Goal: Task Accomplishment & Management: Complete application form

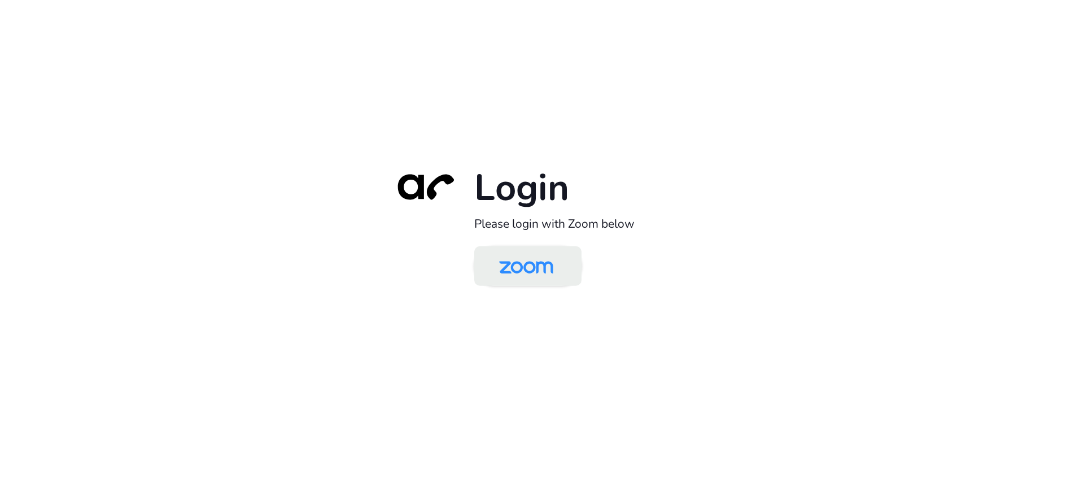
click at [498, 257] on img at bounding box center [526, 267] width 78 height 37
click at [517, 261] on img at bounding box center [526, 267] width 78 height 37
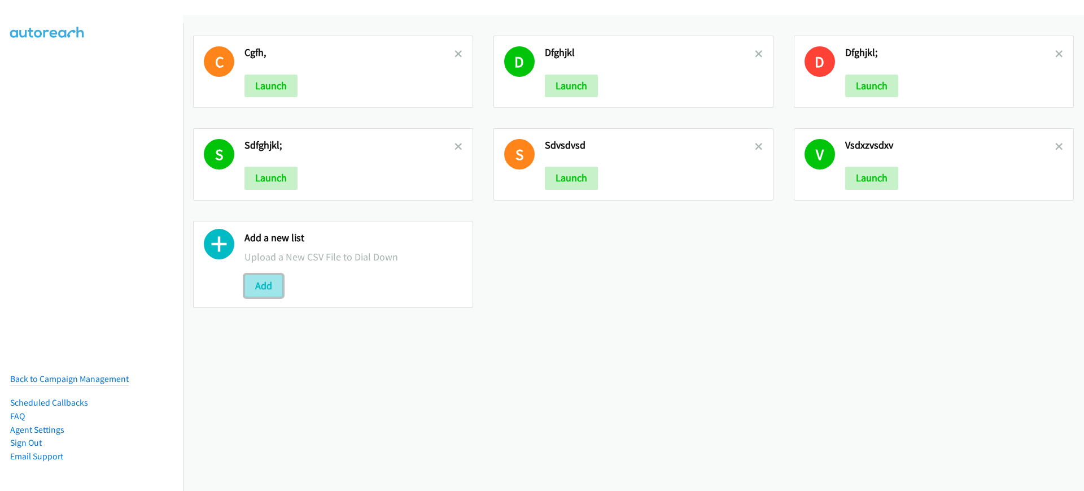
click at [269, 289] on button "Add" at bounding box center [264, 285] width 38 height 23
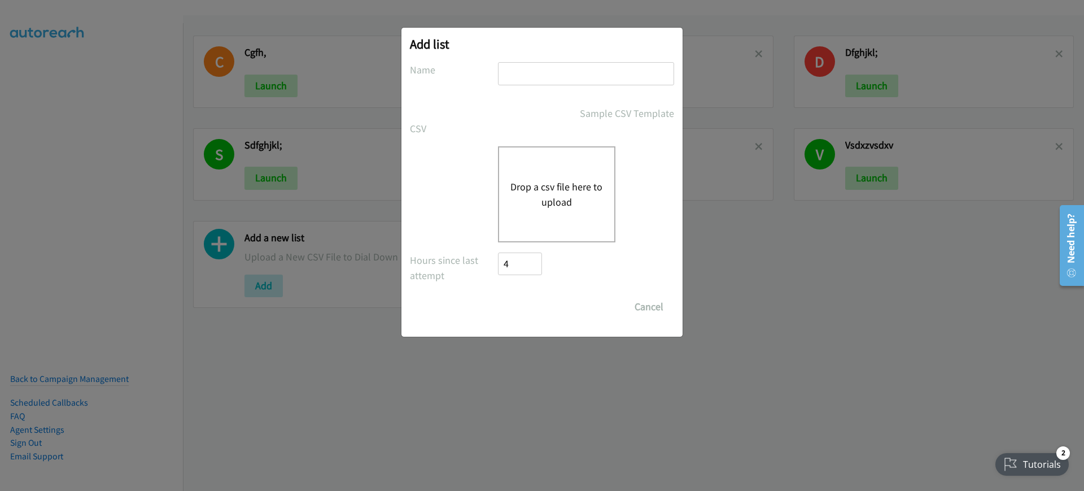
click at [594, 150] on div "Drop a csv file here to upload" at bounding box center [556, 194] width 117 height 96
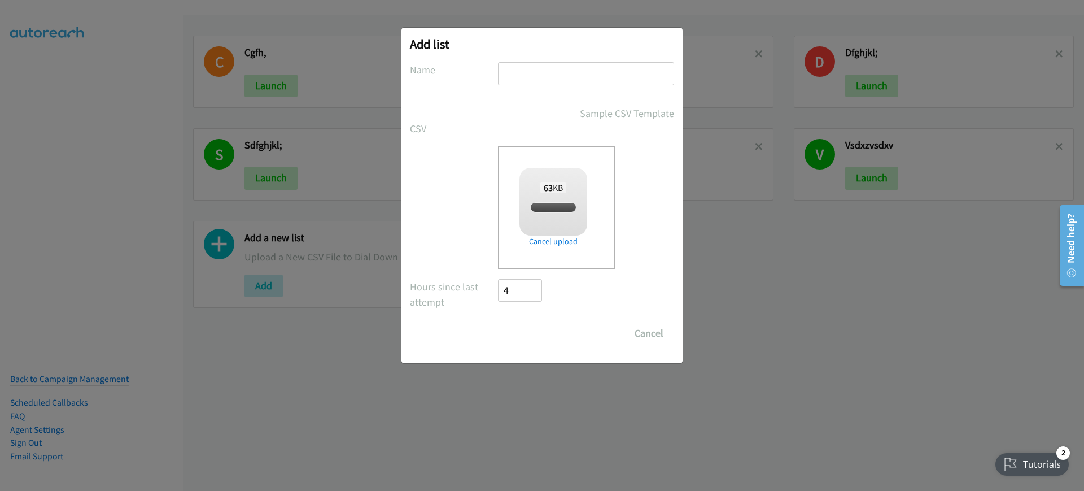
click at [569, 75] on input "text" at bounding box center [586, 73] width 176 height 23
type input "hgfd"
checkbox input "true"
type input "hgfd"
click at [524, 345] on div "Add list No phone fields were returned for that Report or List View Please uplo…" at bounding box center [542, 195] width 281 height 335
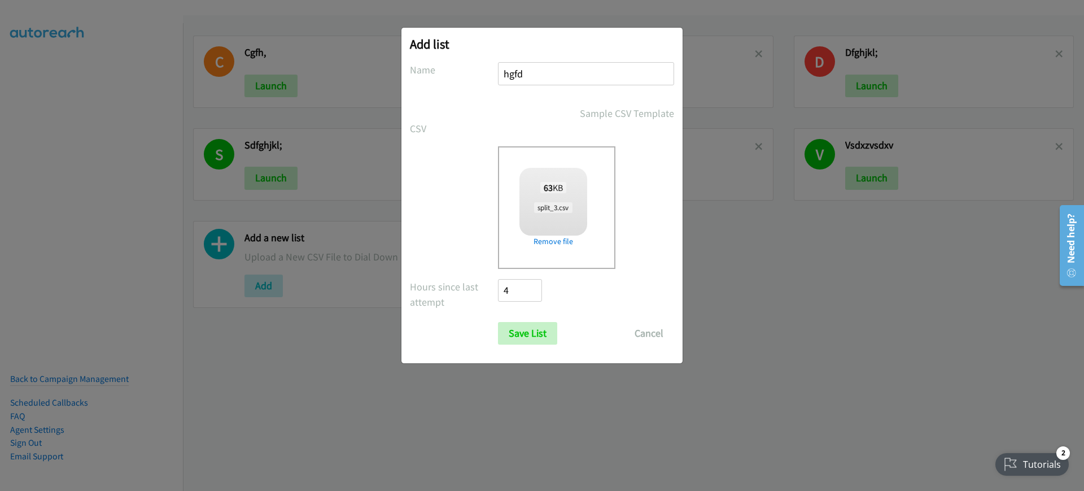
click at [457, 196] on div "Drop a csv file here to upload 63 KB split_3.csv Check Error Remove file" at bounding box center [542, 207] width 264 height 123
click at [530, 337] on input "Save List" at bounding box center [527, 333] width 59 height 23
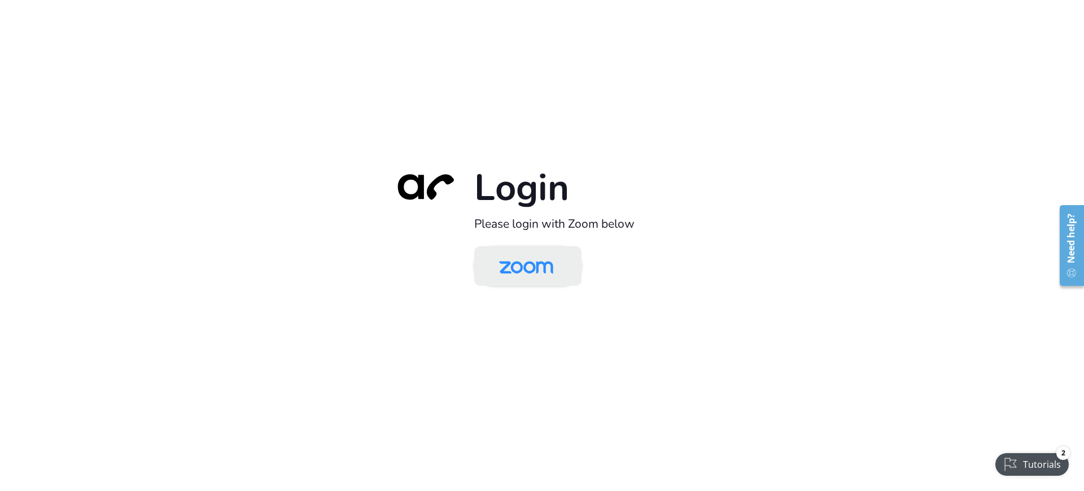
click at [528, 276] on img at bounding box center [526, 267] width 78 height 37
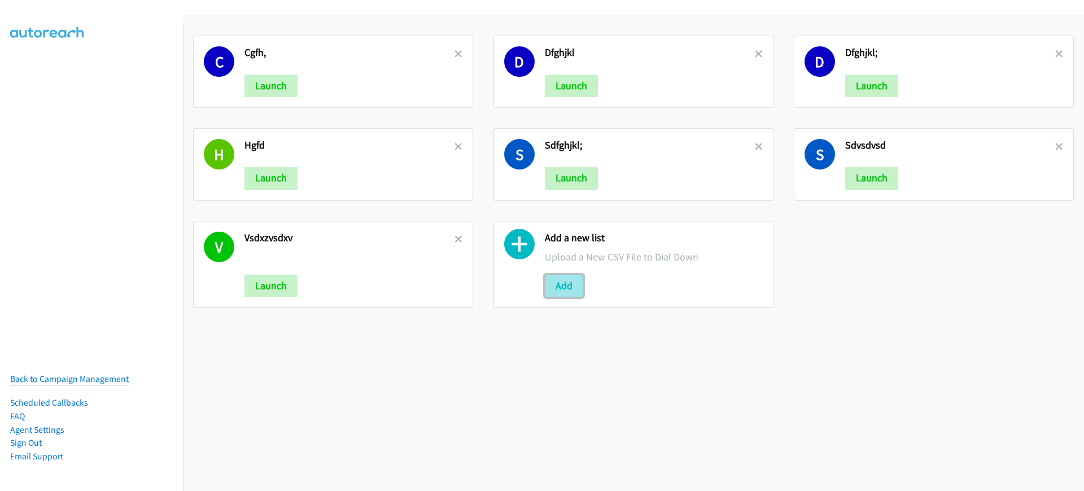
click at [557, 284] on button "Add" at bounding box center [564, 285] width 38 height 23
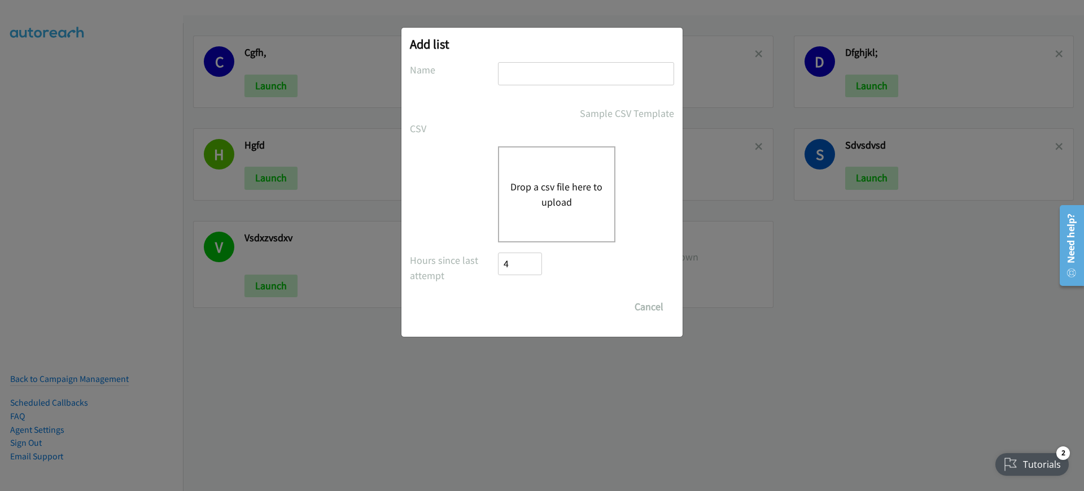
click at [545, 210] on div "Drop a csv file here to upload" at bounding box center [556, 194] width 117 height 96
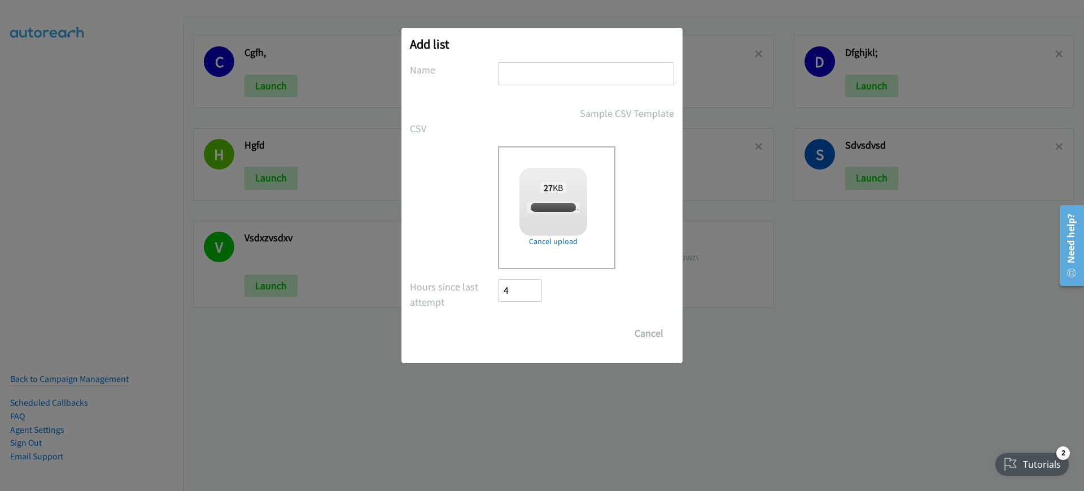
click at [581, 79] on input "text" at bounding box center [586, 73] width 176 height 23
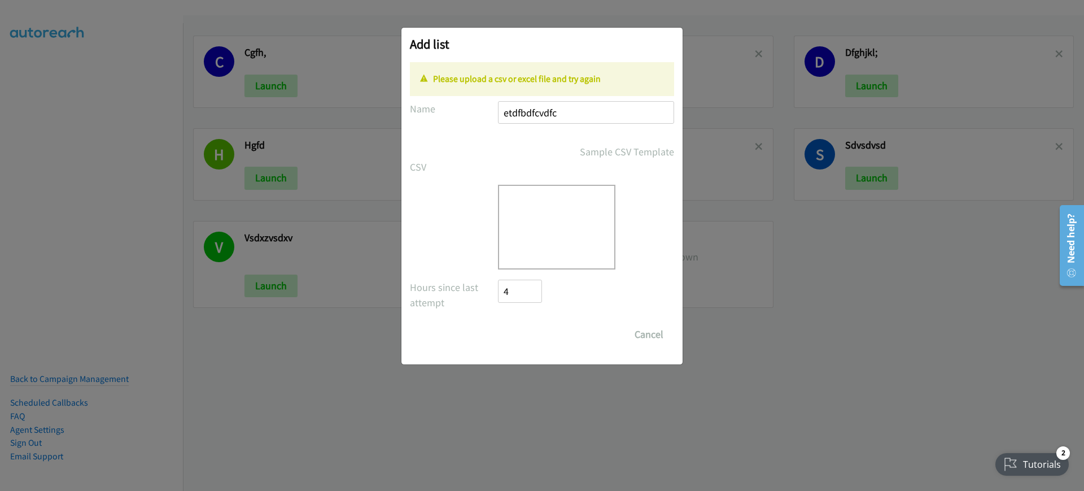
type input "etdfbdfcvdfc"
click at [577, 238] on div "Drop a csv file here to upload" at bounding box center [556, 227] width 117 height 85
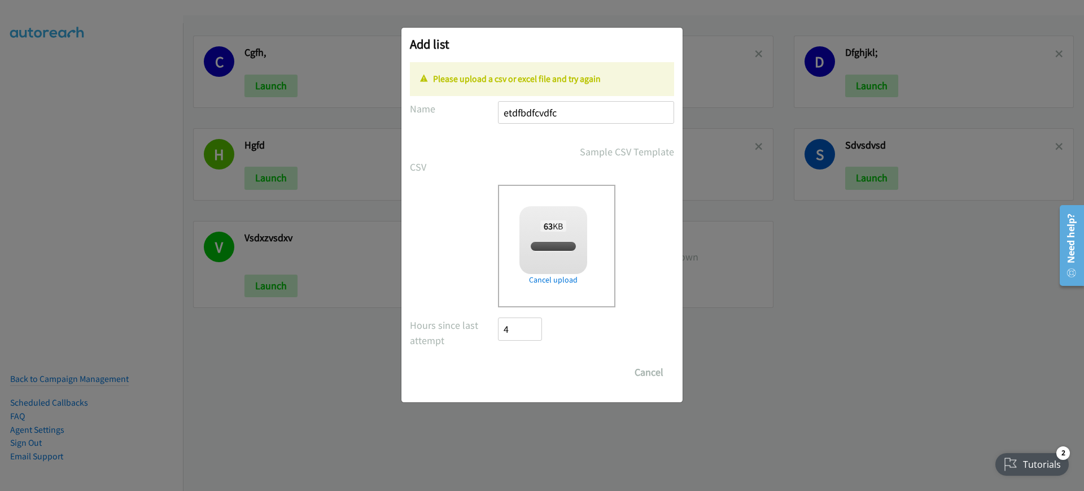
checkbox input "true"
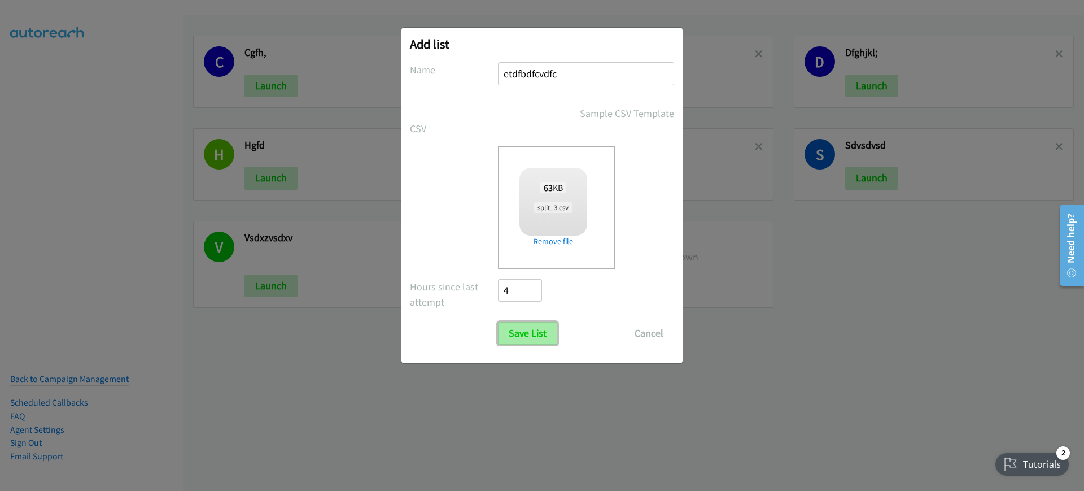
click at [524, 326] on input "Save List" at bounding box center [527, 333] width 59 height 23
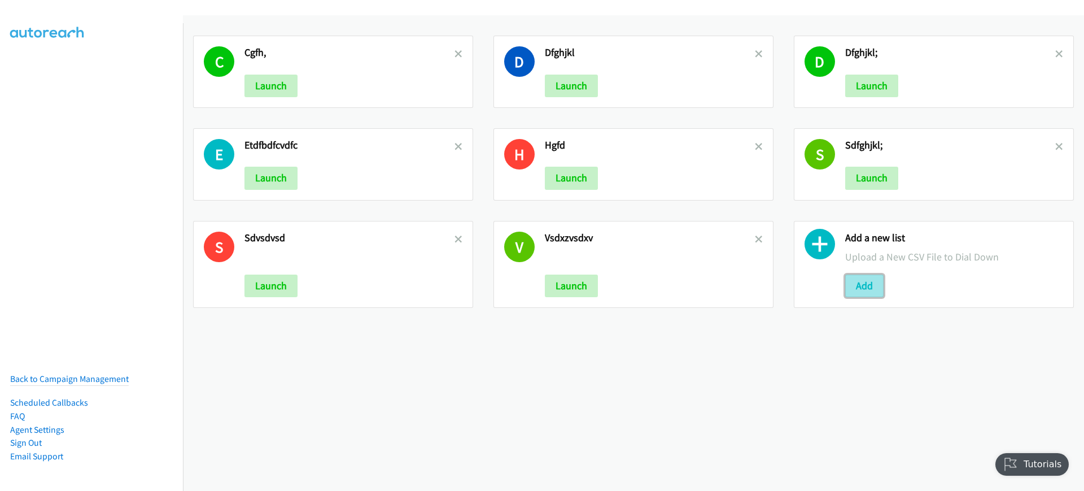
click at [848, 293] on button "Add" at bounding box center [865, 285] width 38 height 23
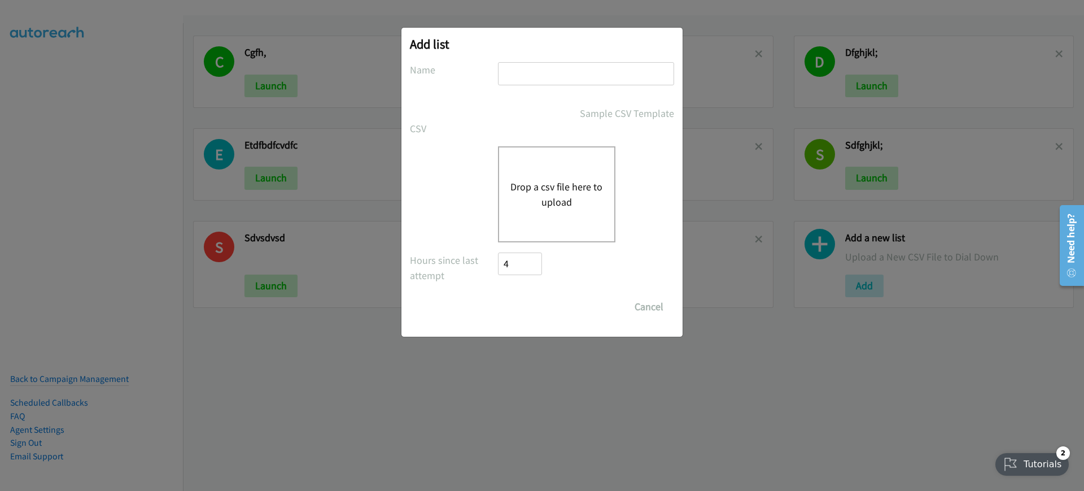
click at [532, 208] on button "Drop a csv file here to upload" at bounding box center [557, 194] width 93 height 30
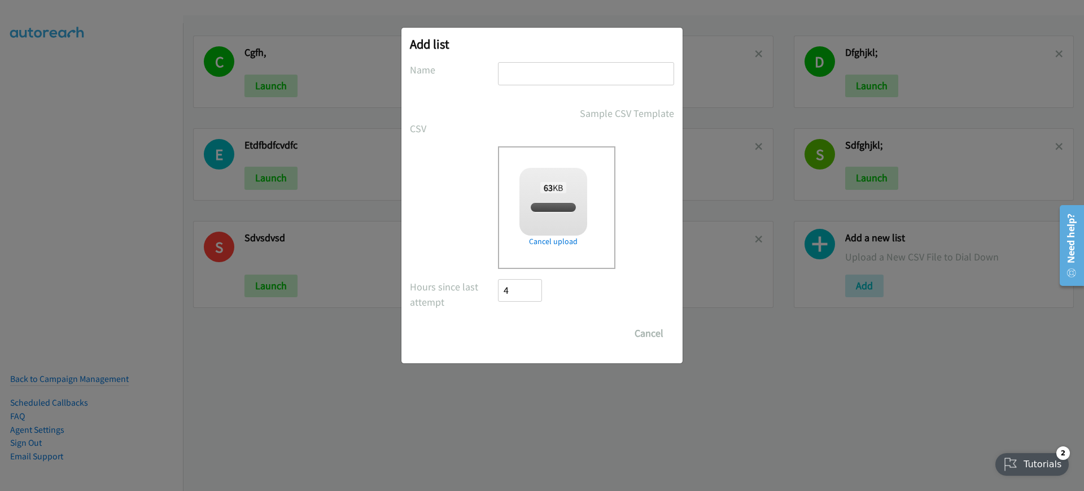
click at [566, 68] on input "text" at bounding box center [586, 73] width 176 height 23
type input "xdz"
checkbox input "true"
type input "xdzxv cv"
click at [543, 343] on input "Save List" at bounding box center [527, 333] width 59 height 23
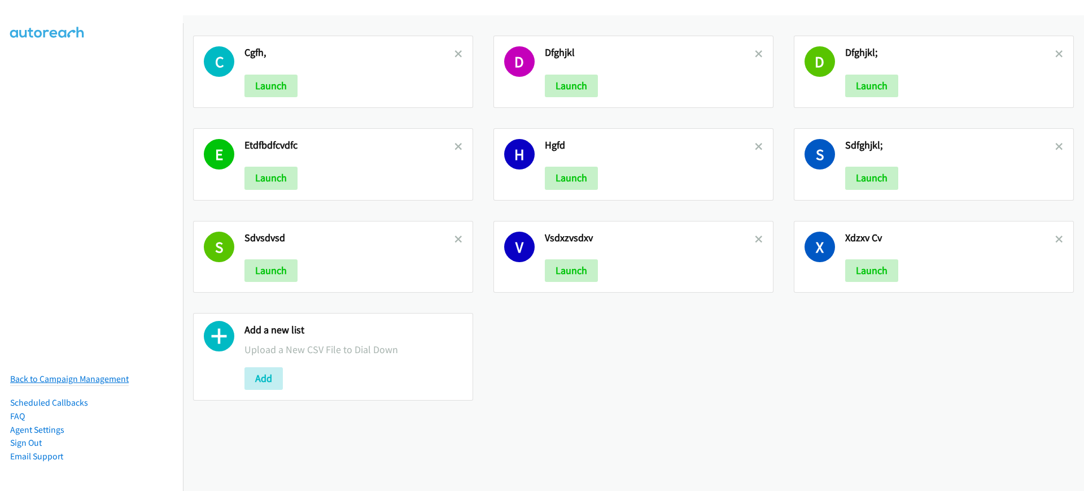
drag, startPoint x: 77, startPoint y: 359, endPoint x: 73, endPoint y: 367, distance: 8.6
click at [73, 367] on nav "Back to Campaign Management Scheduled Callbacks FAQ Agent Settings Sign Out Com…" at bounding box center [92, 268] width 184 height 491
drag, startPoint x: 73, startPoint y: 367, endPoint x: 66, endPoint y: 381, distance: 16.2
click at [73, 373] on link "Back to Campaign Management" at bounding box center [69, 378] width 119 height 11
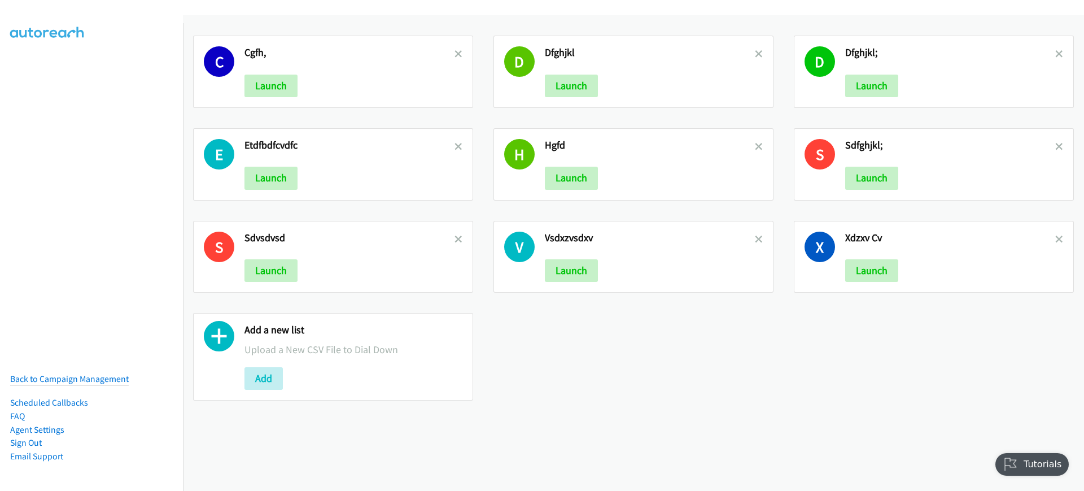
click at [291, 381] on div "Add" at bounding box center [354, 378] width 218 height 23
click at [262, 373] on button "Add" at bounding box center [264, 378] width 38 height 23
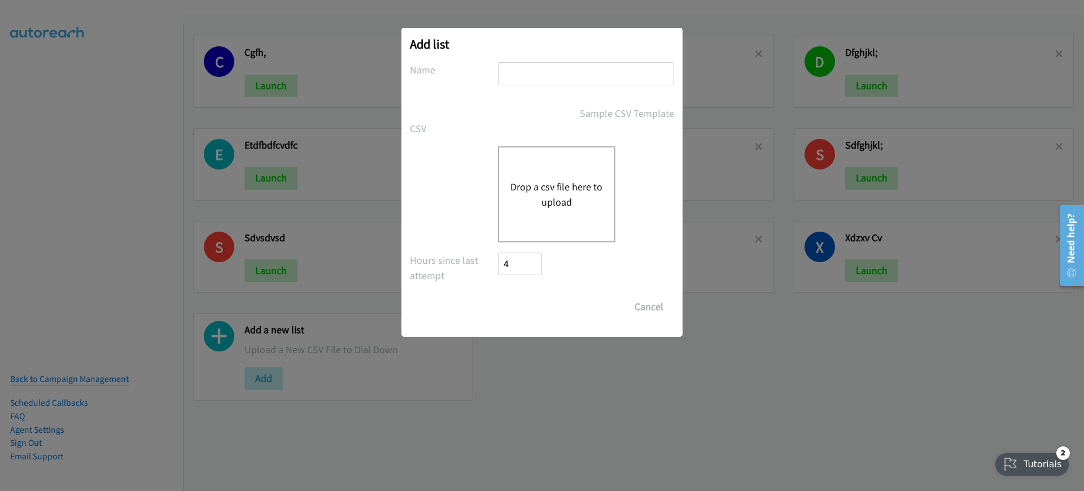
click at [533, 199] on button "Drop a csv file here to upload" at bounding box center [557, 194] width 93 height 30
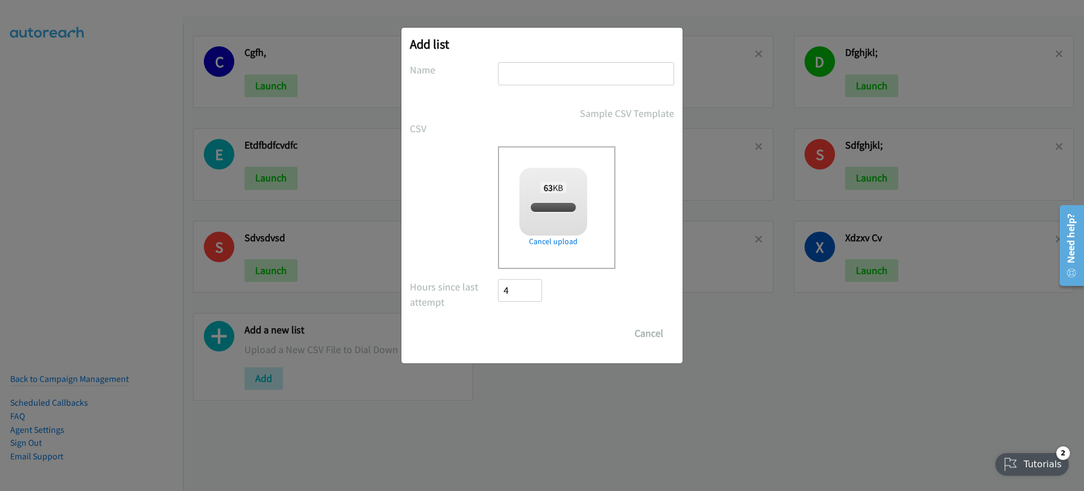
click at [533, 70] on input "text" at bounding box center [586, 73] width 176 height 23
type input "adxc"
checkbox input "true"
type input "adxcdx"
click at [548, 344] on input "Save List" at bounding box center [527, 333] width 59 height 23
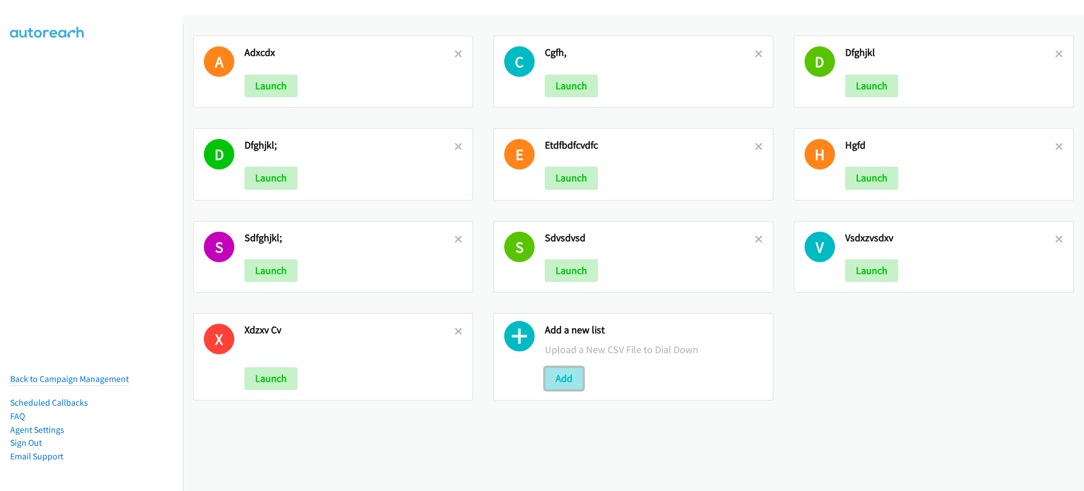
click at [574, 378] on button "Add" at bounding box center [564, 378] width 38 height 23
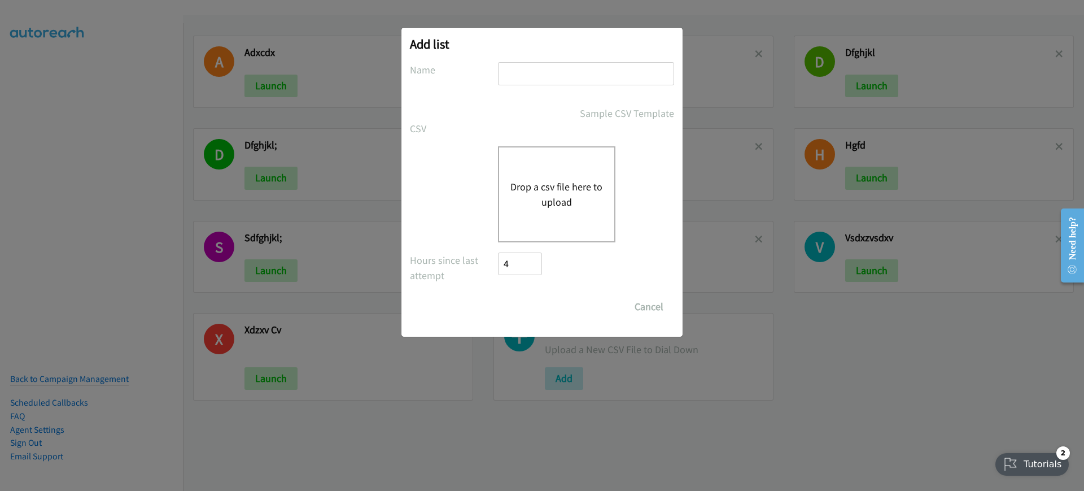
click at [507, 158] on div "Drop a csv file here to upload" at bounding box center [556, 194] width 117 height 96
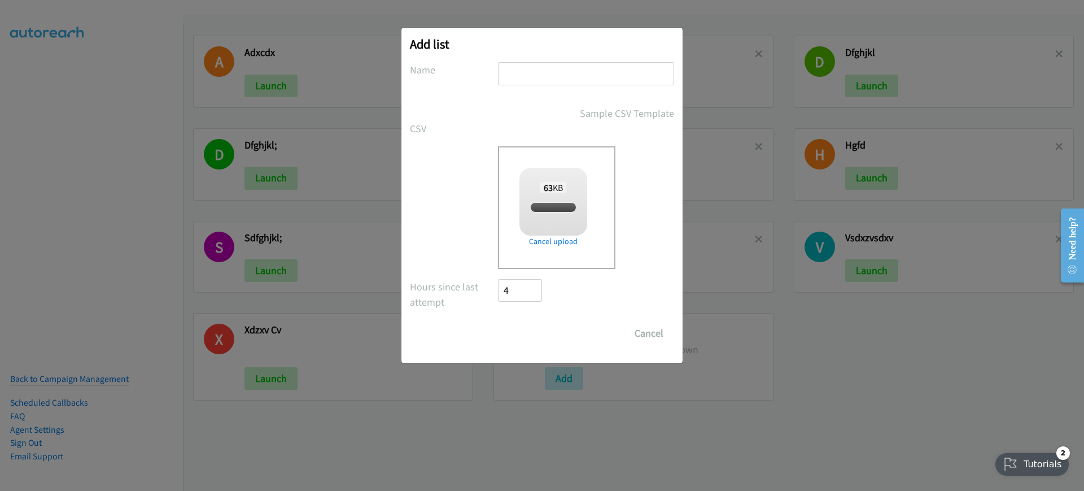
click at [573, 64] on input "text" at bounding box center [586, 73] width 176 height 23
checkbox input "true"
type input "ascxzx"
click at [543, 333] on input "Save List" at bounding box center [527, 333] width 59 height 23
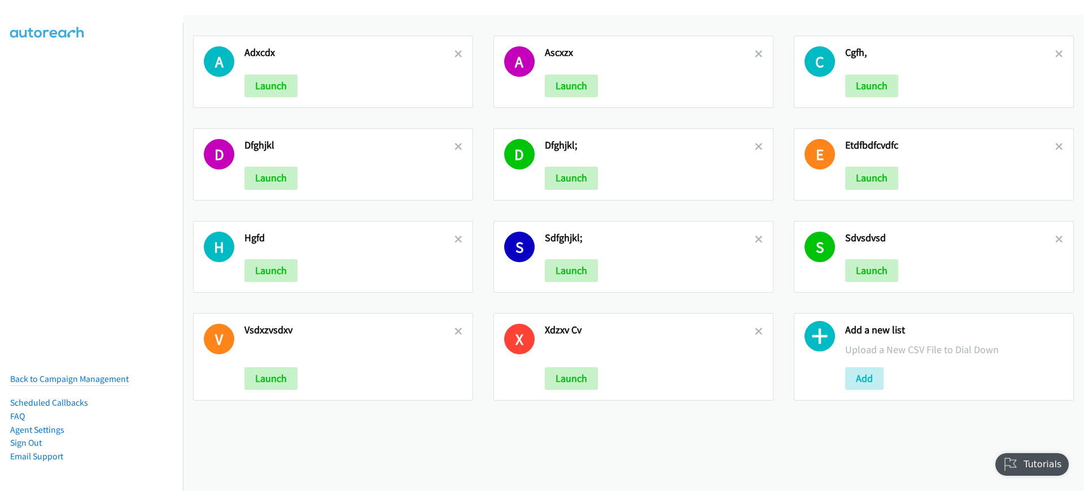
click at [834, 370] on div "Add a new list Upload a New CSV File to Dial Down Add" at bounding box center [934, 357] width 280 height 88
click at [871, 380] on button "Add" at bounding box center [865, 378] width 38 height 23
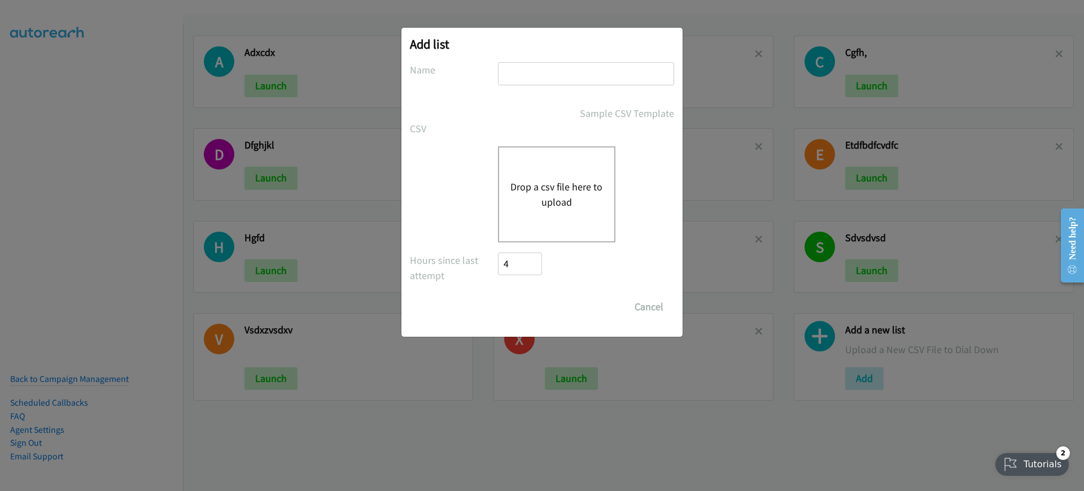
click at [518, 201] on button "Drop a csv file here to upload" at bounding box center [557, 194] width 93 height 30
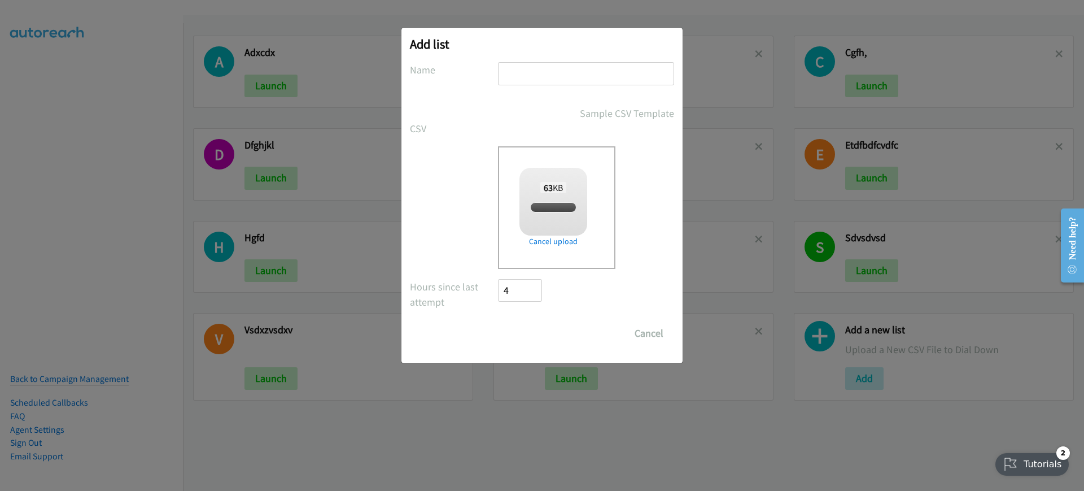
checkbox input "true"
click at [544, 88] on div at bounding box center [586, 78] width 176 height 33
click at [554, 84] on input "text" at bounding box center [586, 73] width 176 height 23
type input "sdxz"
click at [537, 324] on input "Save List" at bounding box center [527, 333] width 59 height 23
